Goal: Information Seeking & Learning: Learn about a topic

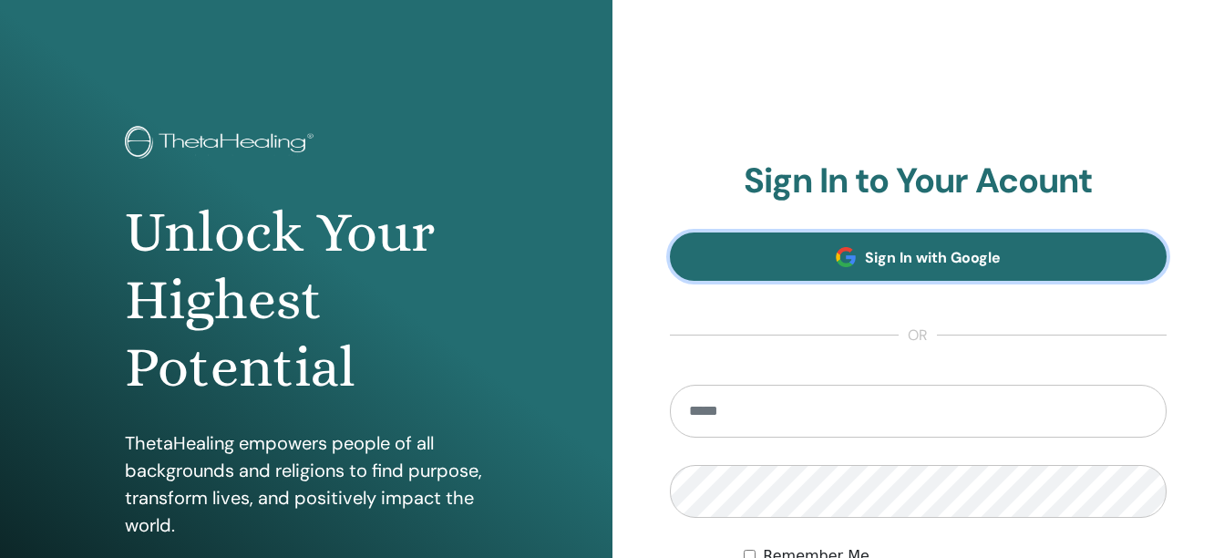
click at [929, 251] on span "Sign In with Google" at bounding box center [933, 257] width 136 height 19
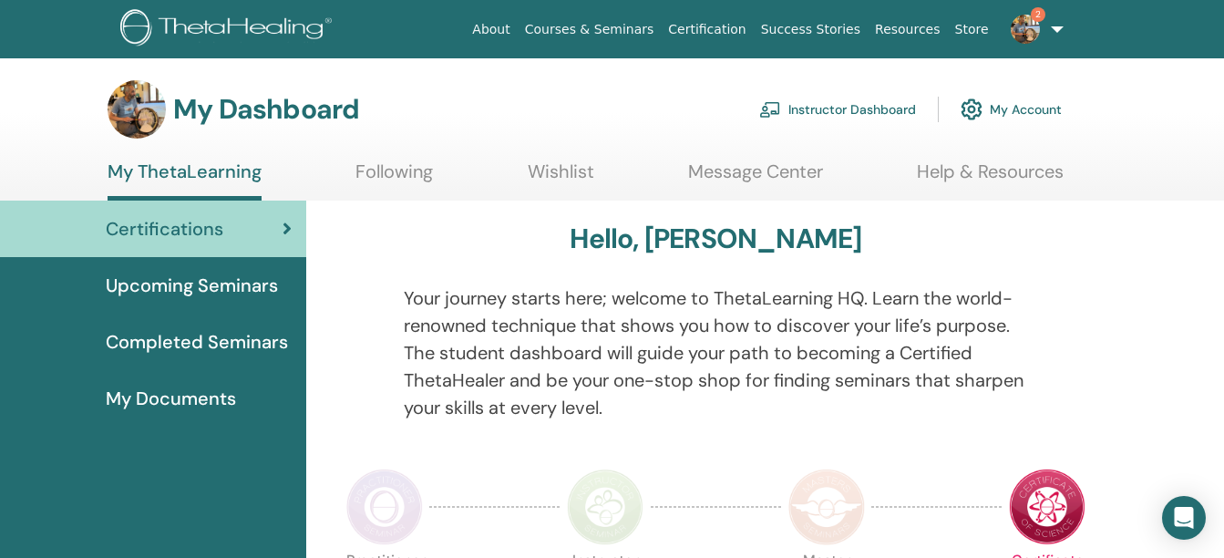
click at [1032, 38] on img at bounding box center [1025, 29] width 29 height 29
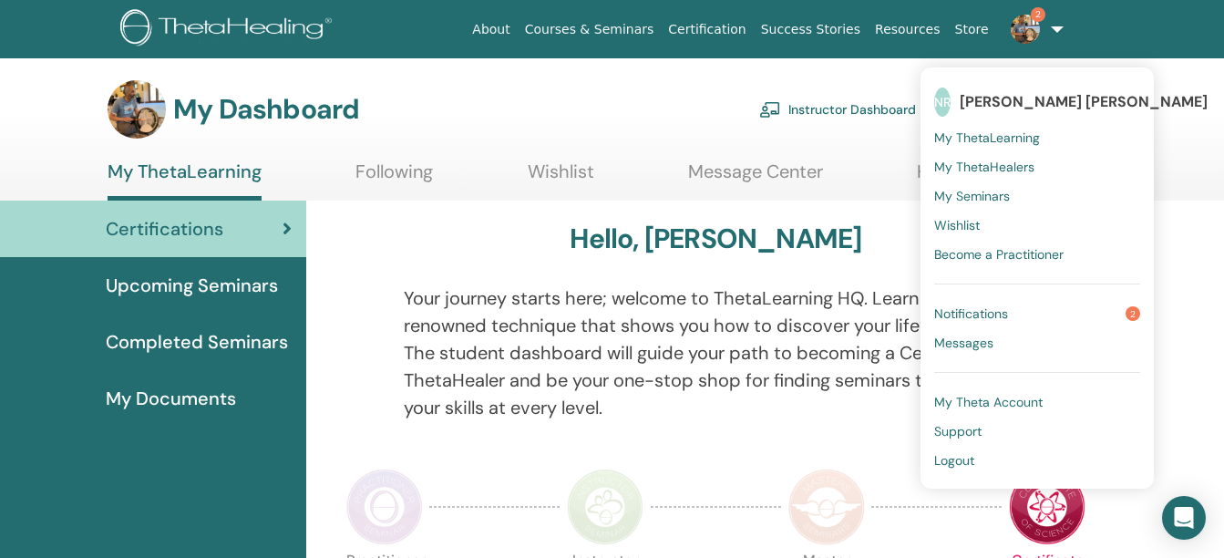
click at [987, 316] on span "Notifications" at bounding box center [971, 313] width 74 height 16
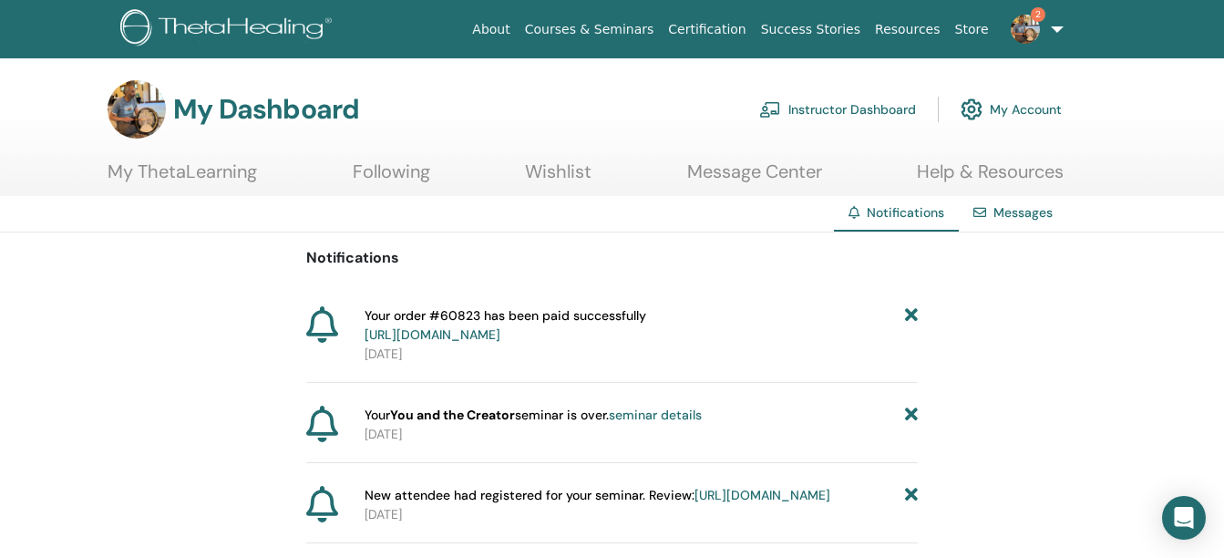
click at [148, 169] on link "My ThetaLearning" at bounding box center [182, 178] width 149 height 36
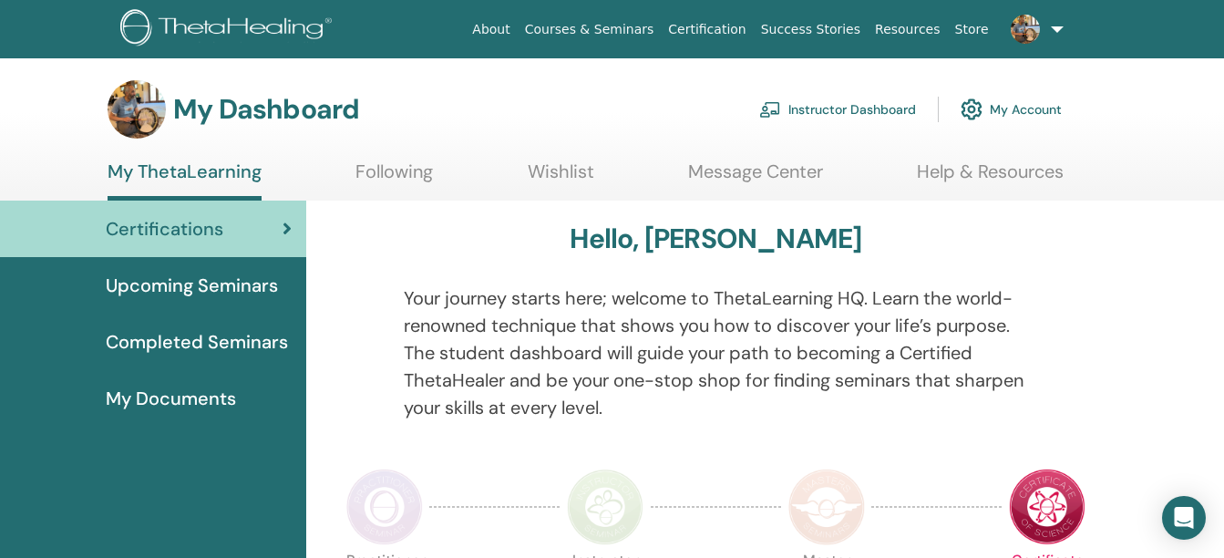
click at [387, 488] on img at bounding box center [384, 506] width 77 height 77
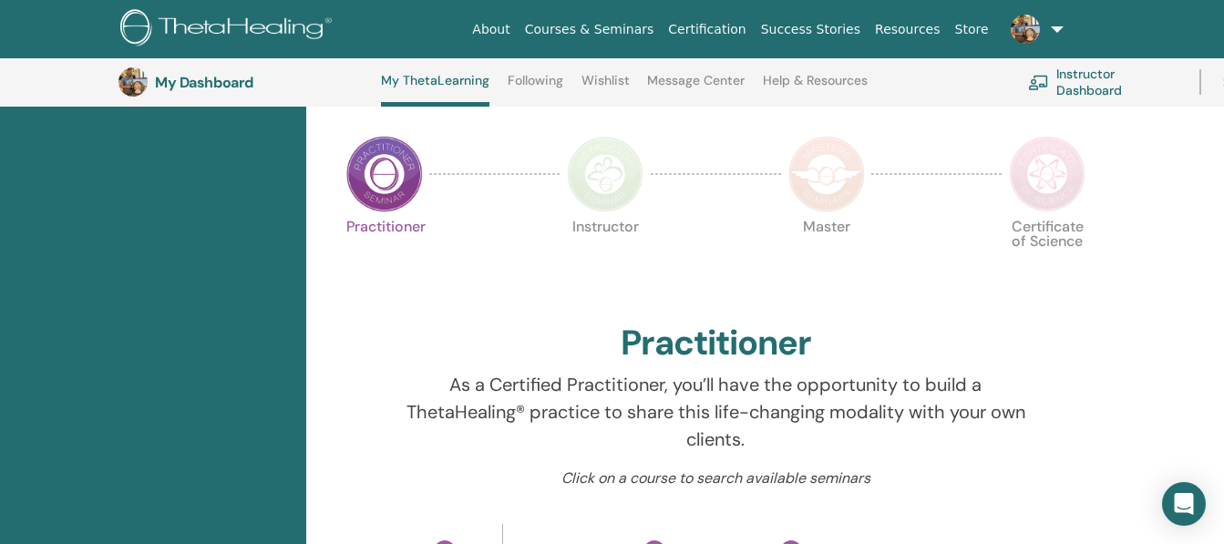
scroll to position [386, 0]
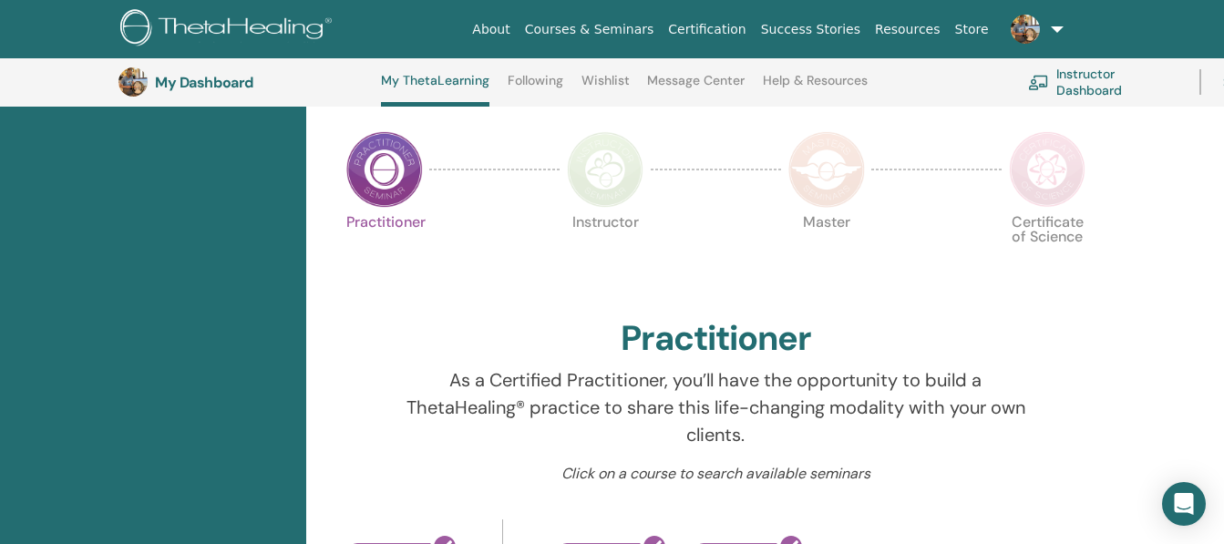
click at [391, 157] on img at bounding box center [384, 169] width 77 height 77
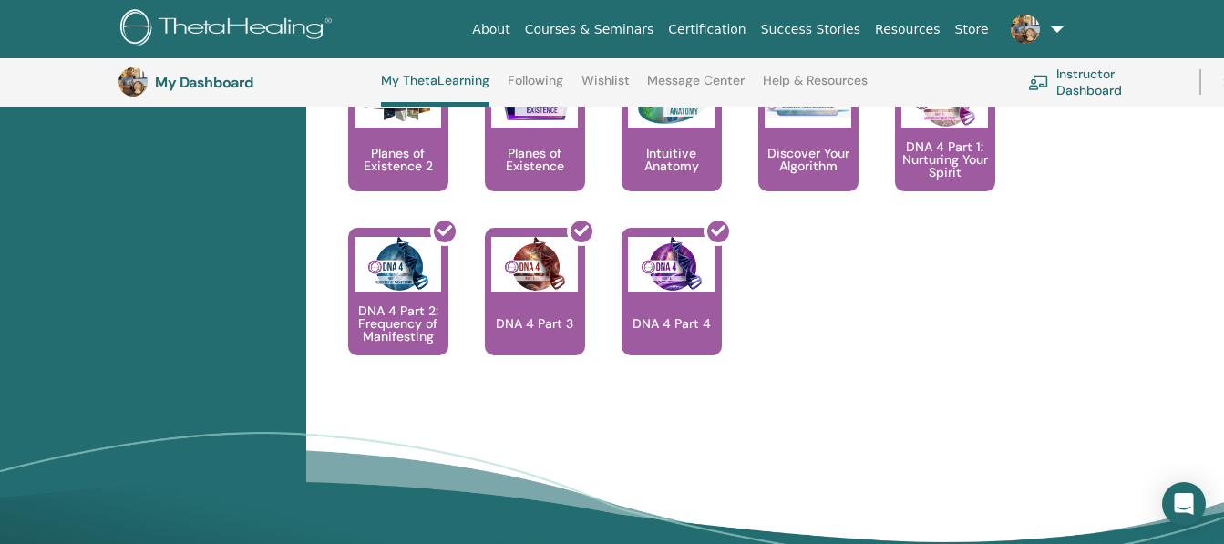
scroll to position [1652, 0]
